Goal: Information Seeking & Learning: Find specific fact

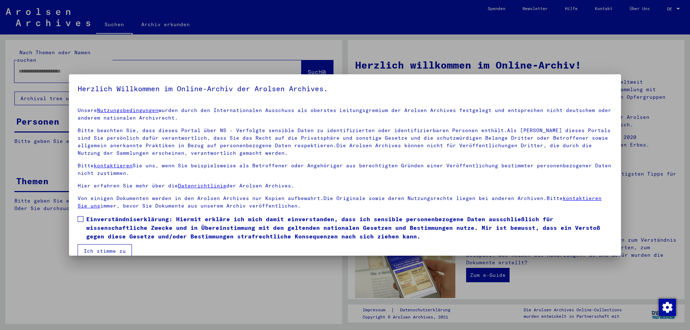
click at [45, 65] on div at bounding box center [345, 165] width 690 height 330
click at [82, 218] on span at bounding box center [81, 219] width 6 height 6
click at [98, 248] on button "Ich stimme zu" at bounding box center [105, 251] width 54 height 14
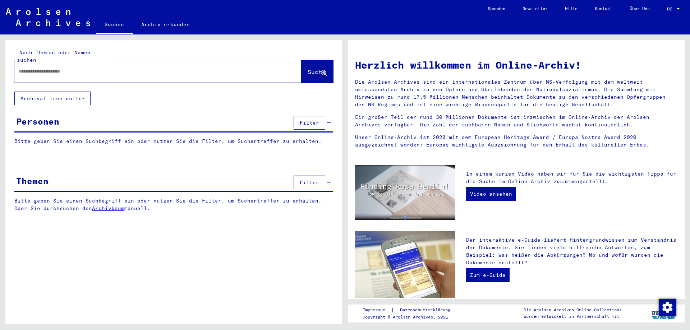
click at [32, 68] on input "text" at bounding box center [149, 72] width 261 height 8
type input "*******"
click button "close" at bounding box center [294, 71] width 14 height 14
click at [32, 68] on input "text" at bounding box center [149, 72] width 261 height 8
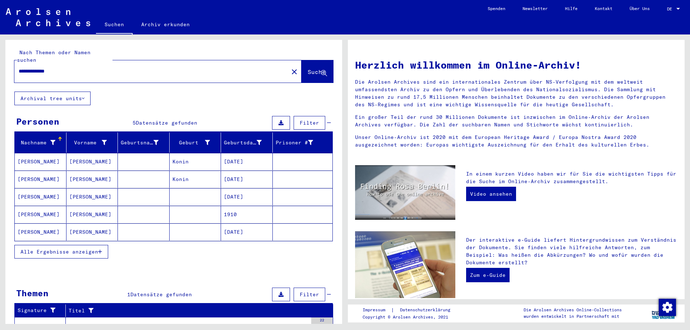
click at [102, 249] on icon "button" at bounding box center [100, 251] width 4 height 5
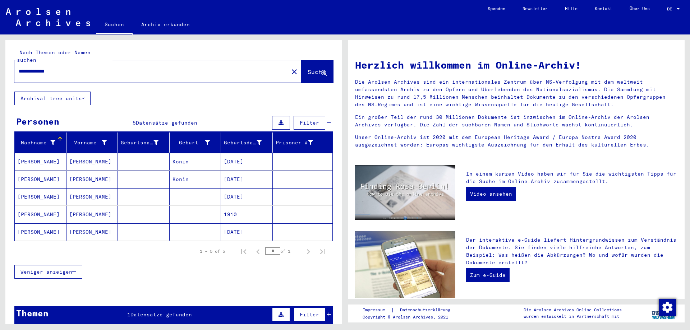
click at [35, 68] on input "**********" at bounding box center [149, 72] width 261 height 8
type input "**********"
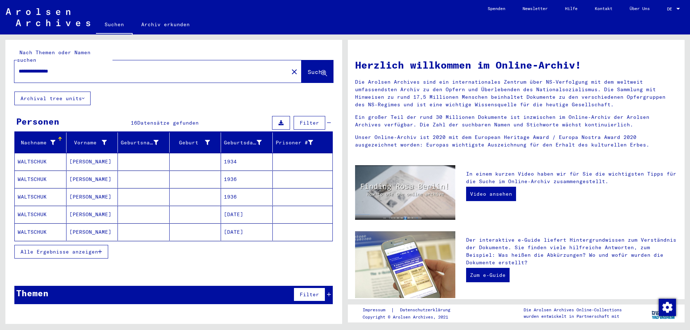
click at [47, 207] on mat-cell "WALTSCHUK" at bounding box center [41, 214] width 52 height 17
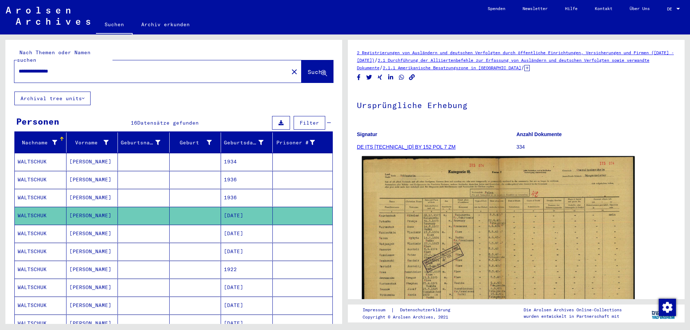
click at [464, 231] on img at bounding box center [498, 253] width 273 height 195
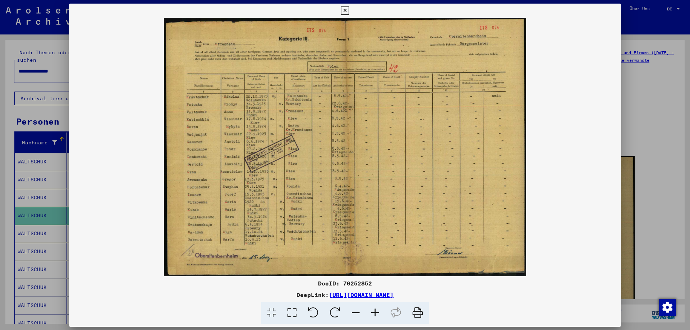
click at [464, 231] on img at bounding box center [345, 147] width 552 height 258
click at [35, 185] on div at bounding box center [345, 165] width 690 height 330
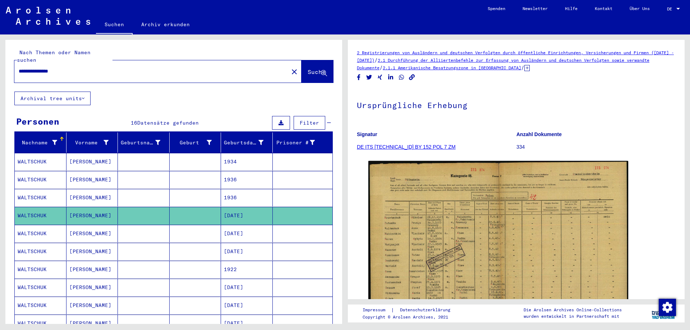
click at [231, 245] on mat-cell "[DATE]" at bounding box center [247, 252] width 52 height 18
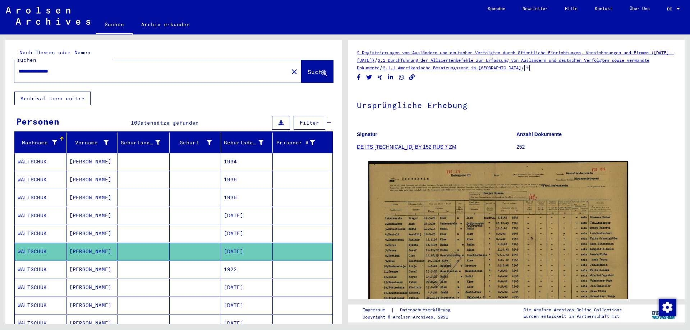
click at [235, 225] on mat-cell "[DATE]" at bounding box center [247, 234] width 52 height 18
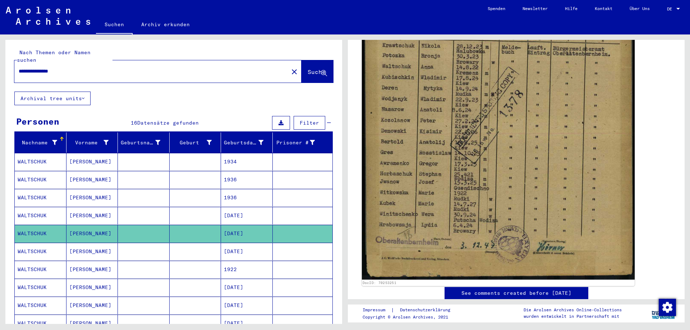
scroll to position [216, 0]
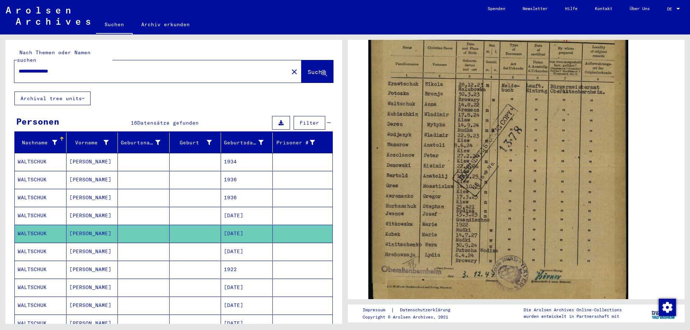
click at [227, 263] on mat-cell "1922" at bounding box center [247, 270] width 52 height 18
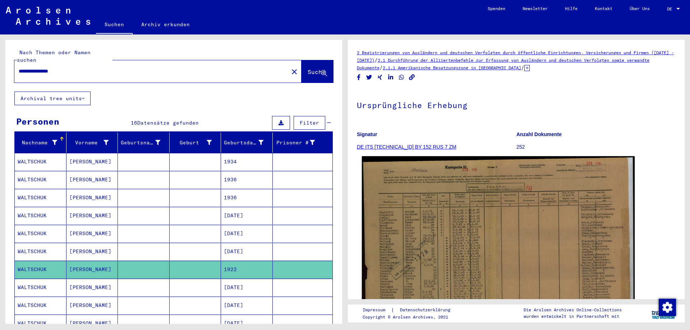
click at [438, 205] on img at bounding box center [498, 251] width 273 height 190
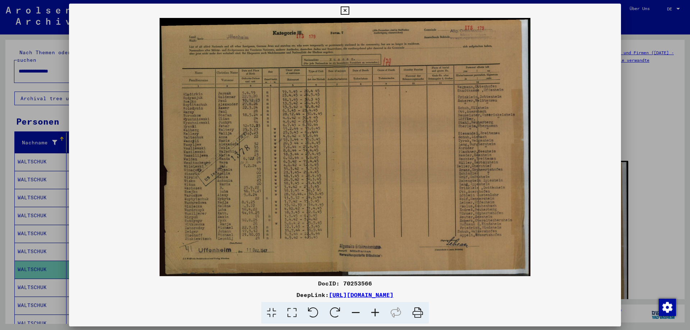
click at [39, 265] on div at bounding box center [345, 165] width 690 height 330
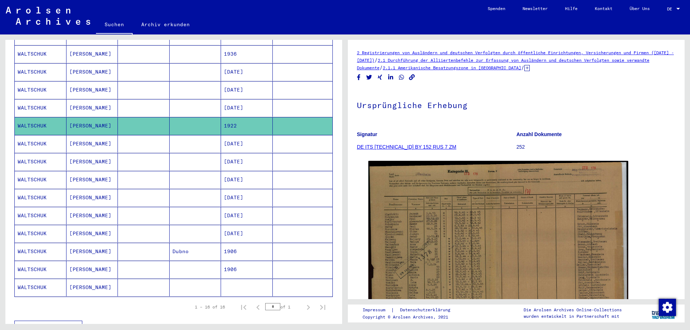
scroll to position [200, 0]
